Goal: Task Accomplishment & Management: Manage account settings

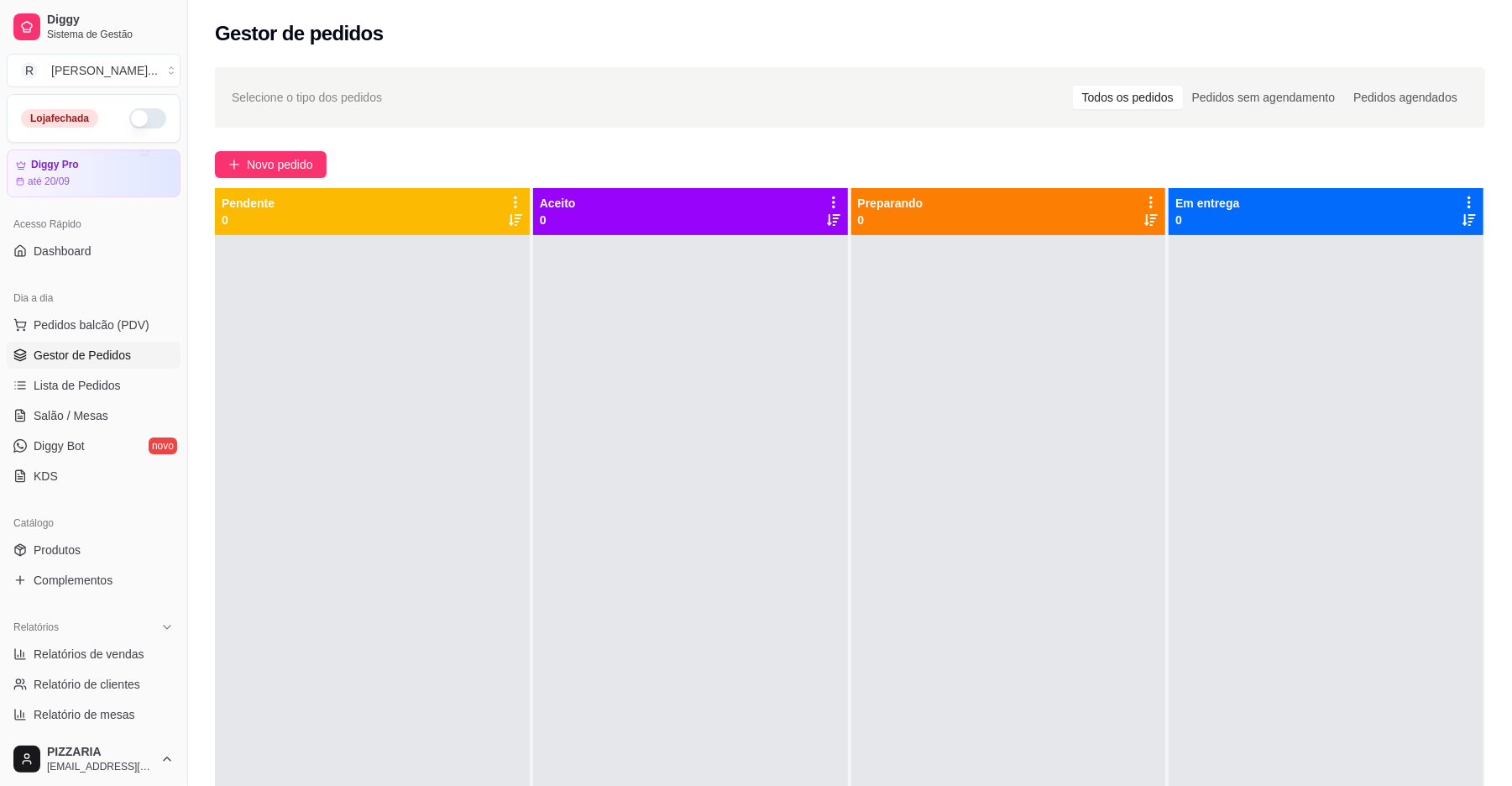
click at [131, 111] on button "button" at bounding box center [148, 119] width 37 height 20
click at [62, 546] on span "Produtos" at bounding box center [57, 550] width 47 height 17
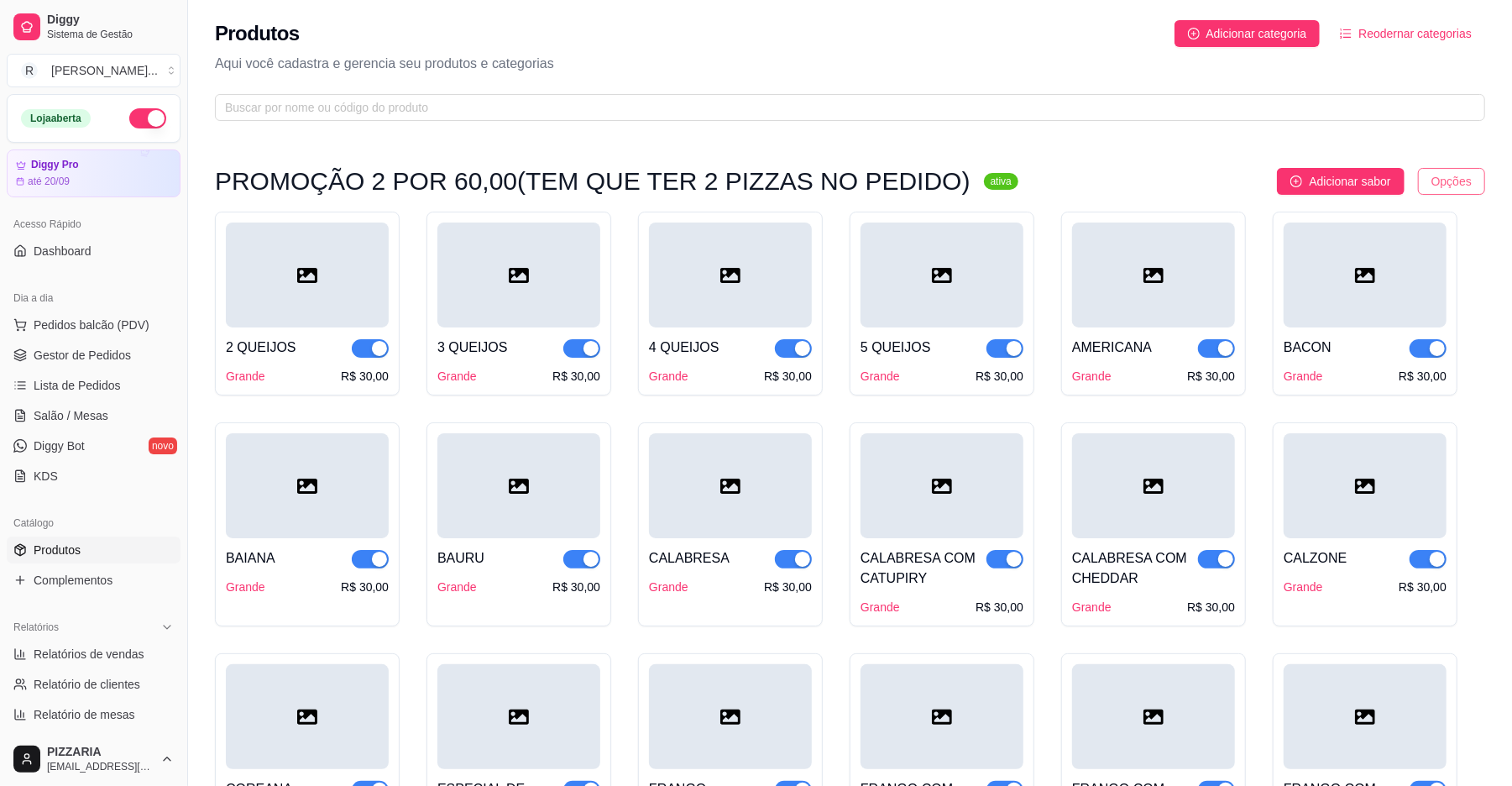
click at [1436, 188] on html "Diggy Sistema de Gestão R RJ Pizzaria ... Loja aberta Diggy Pro até 20/09 Acess…" at bounding box center [756, 393] width 1512 height 786
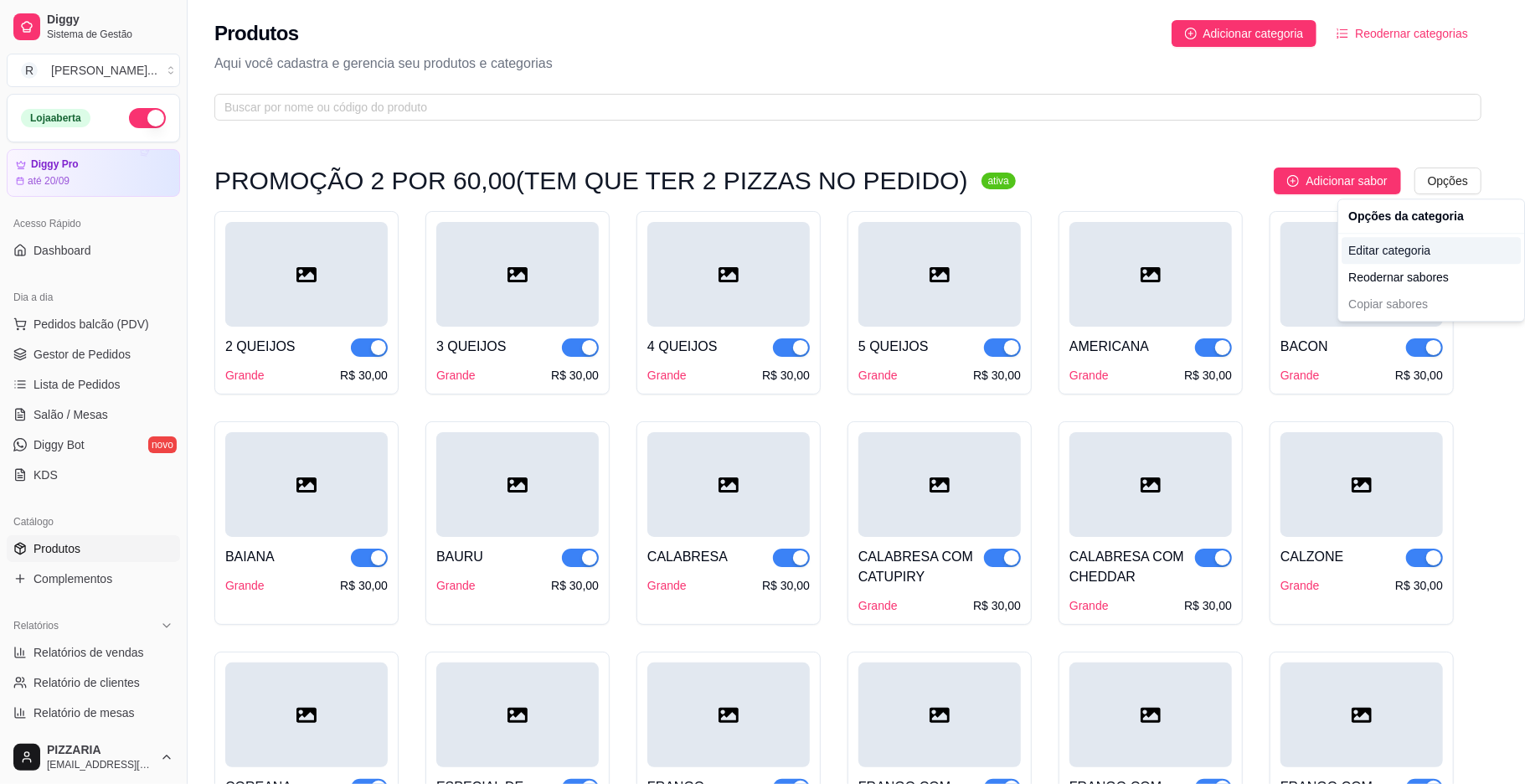
click at [1355, 258] on div "Editar categoria" at bounding box center [1431, 249] width 179 height 27
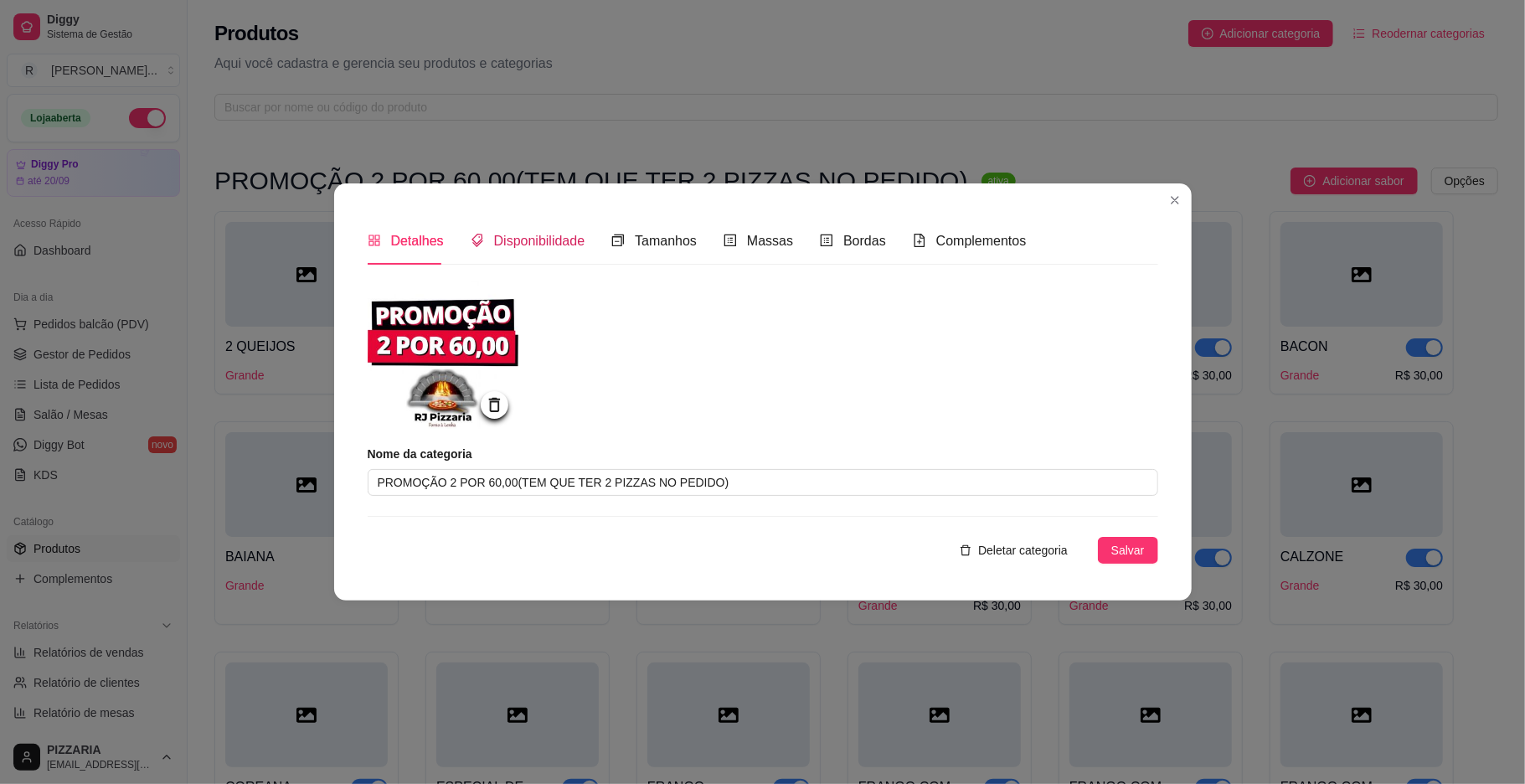
click at [544, 242] on span "Disponibilidade" at bounding box center [540, 241] width 92 height 15
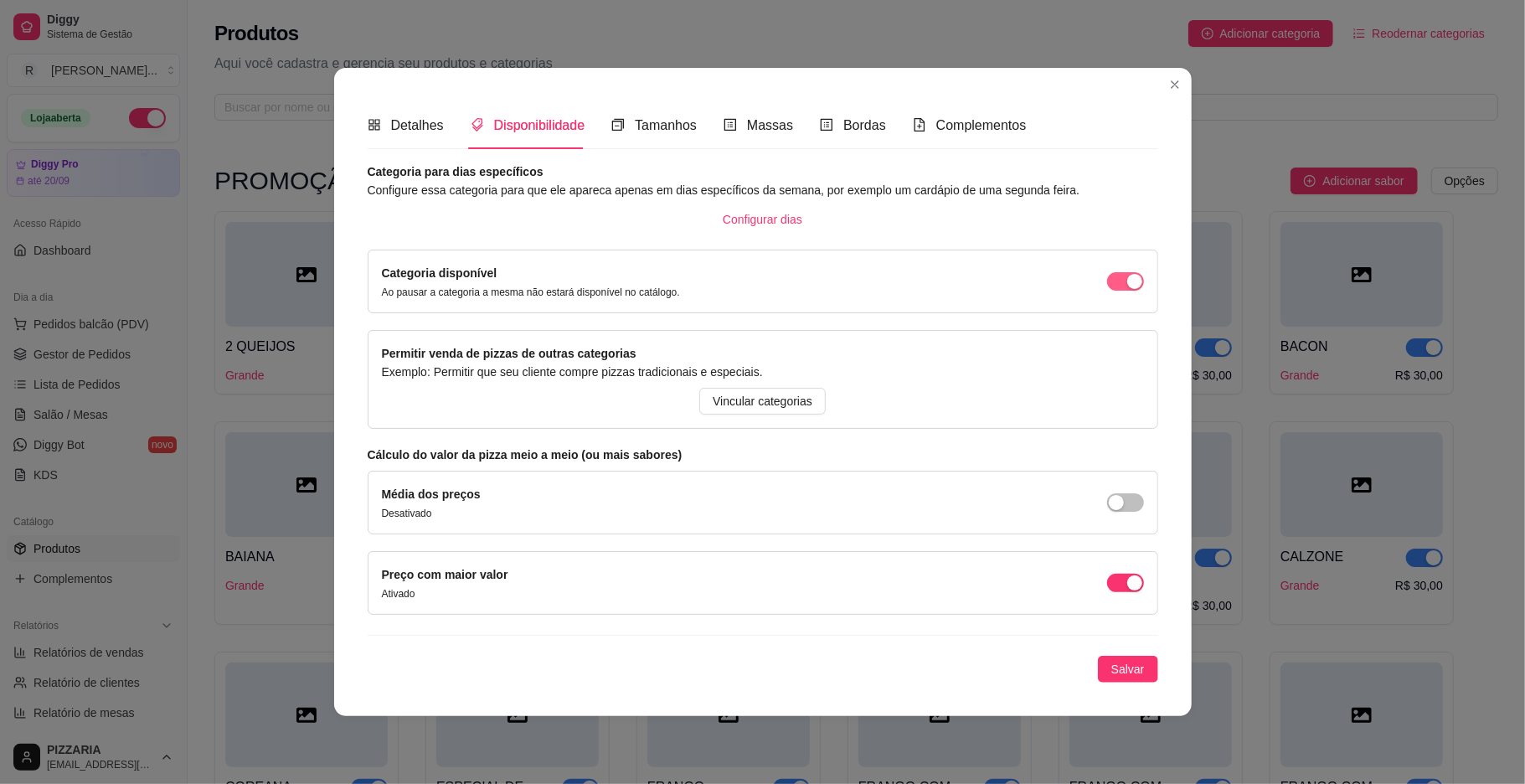
click at [1124, 286] on span "button" at bounding box center [1125, 282] width 37 height 18
click at [1127, 660] on button "Salvar" at bounding box center [1128, 668] width 61 height 27
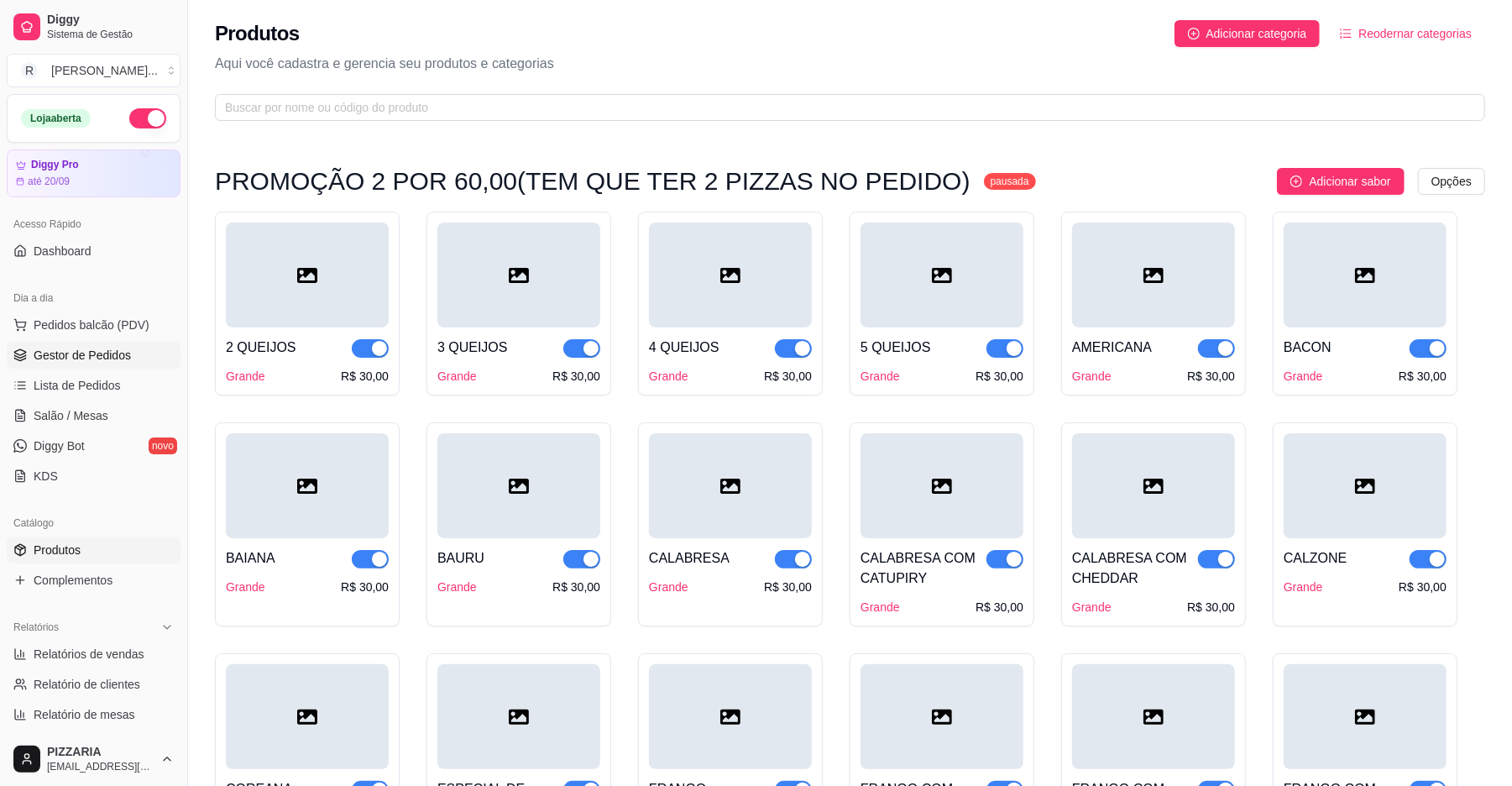
click at [119, 368] on link "Gestor de Pedidos" at bounding box center [93, 355] width 174 height 27
